Goal: Find specific page/section: Find specific page/section

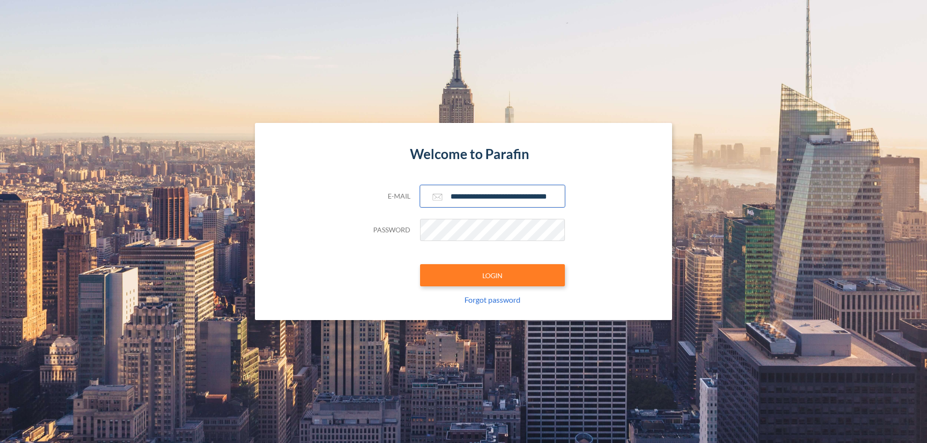
type input "**********"
click at [492, 276] on button "LOGIN" at bounding box center [492, 275] width 145 height 22
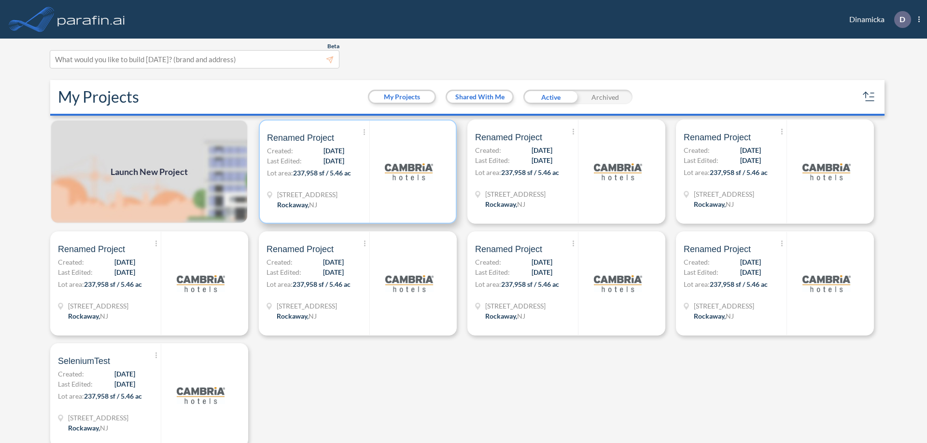
scroll to position [2, 0]
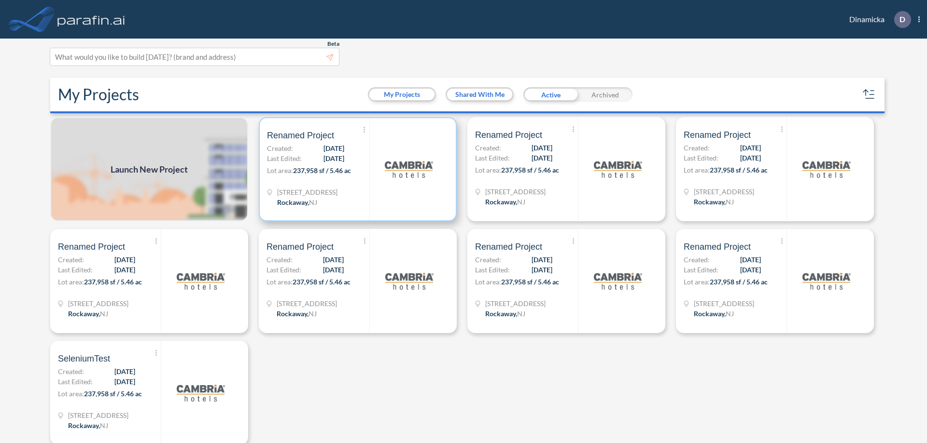
click at [356, 169] on p "Lot area: 237,958 sf / 5.46 ac" at bounding box center [318, 173] width 102 height 14
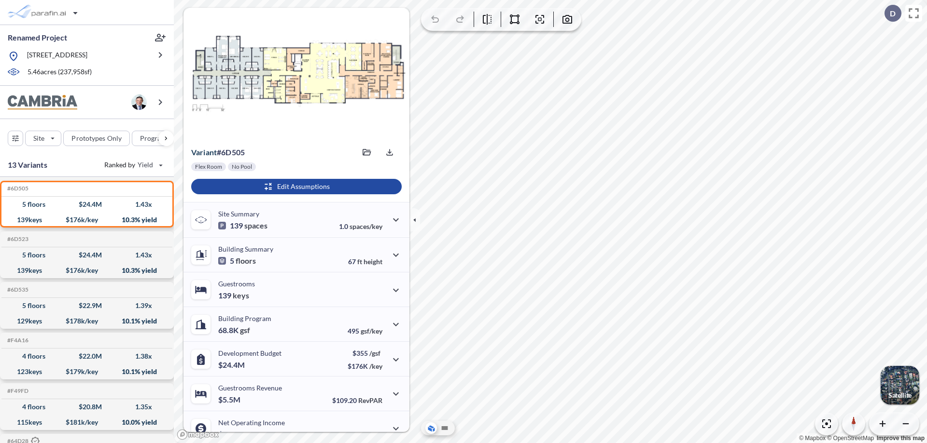
scroll to position [49, 0]
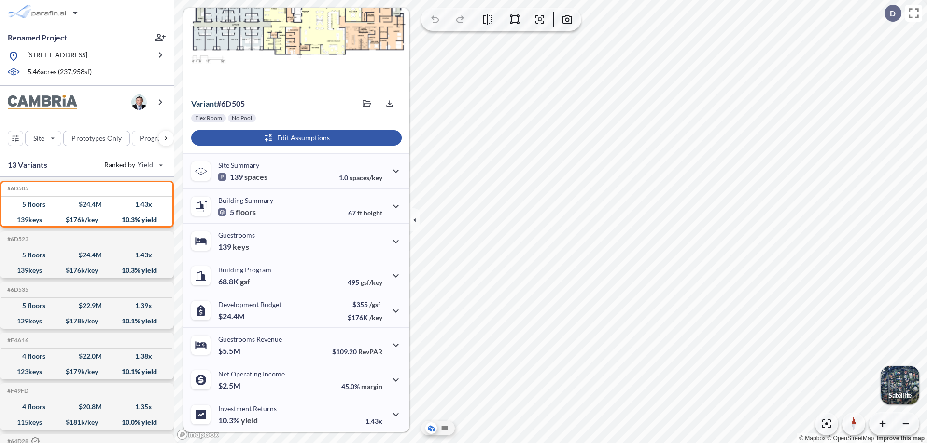
click at [295, 138] on div "button" at bounding box center [296, 137] width 210 height 15
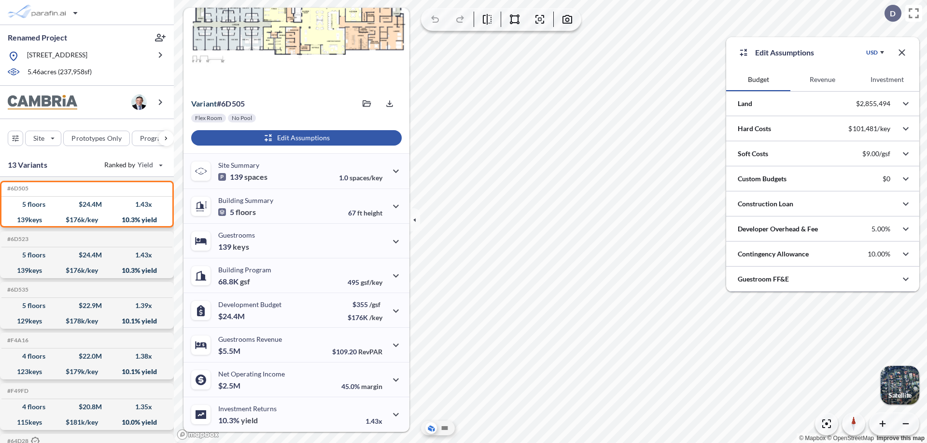
click at [822, 80] on button "Revenue" at bounding box center [822, 79] width 64 height 23
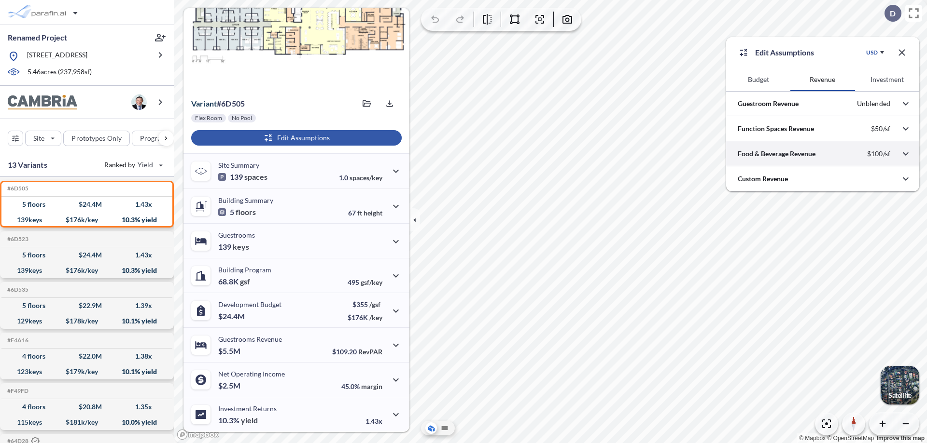
click at [822, 154] on div at bounding box center [822, 153] width 193 height 25
